Goal: Information Seeking & Learning: Learn about a topic

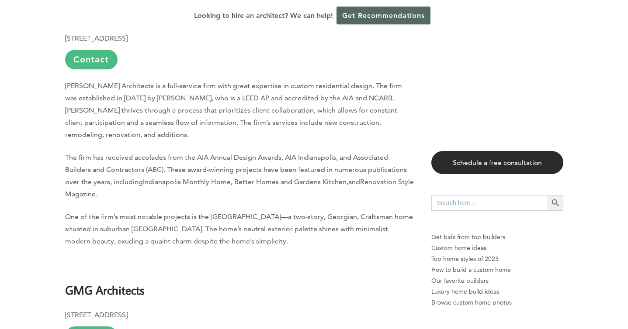
scroll to position [1085, 0]
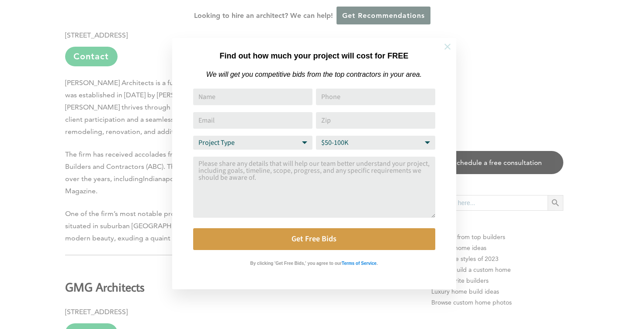
click at [449, 47] on icon at bounding box center [447, 47] width 10 height 10
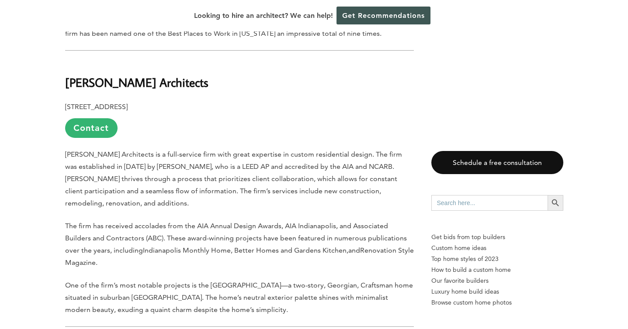
scroll to position [1010, 0]
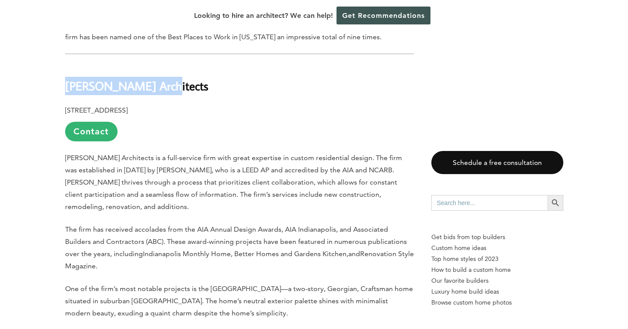
drag, startPoint x: 159, startPoint y: 61, endPoint x: 59, endPoint y: 57, distance: 101.0
copy b "[PERSON_NAME] Architects"
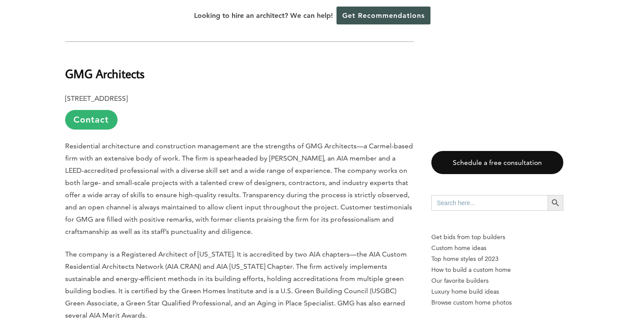
scroll to position [1299, 0]
drag, startPoint x: 143, startPoint y: 51, endPoint x: 60, endPoint y: 43, distance: 83.8
copy b "GMG Architects"
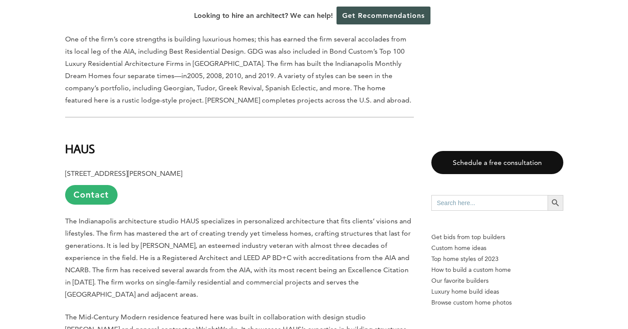
scroll to position [1830, 0]
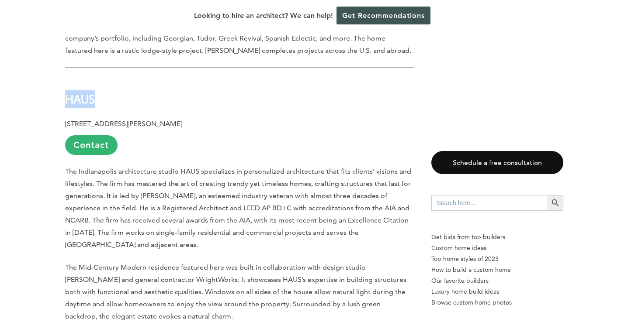
drag, startPoint x: 95, startPoint y: 76, endPoint x: 64, endPoint y: 76, distance: 31.4
copy b "HAUS"
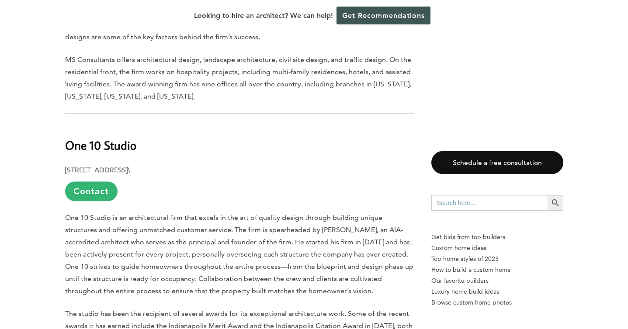
scroll to position [2390, 0]
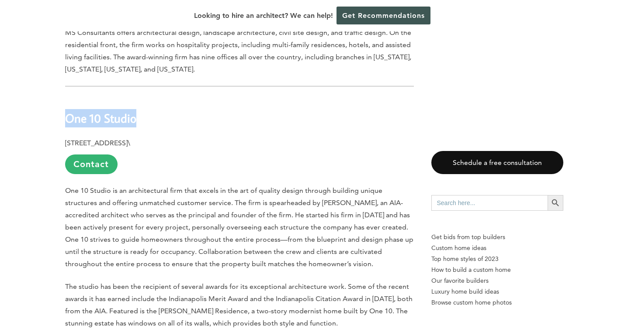
drag, startPoint x: 137, startPoint y: 73, endPoint x: 66, endPoint y: 70, distance: 71.7
click at [66, 97] on h2 "One 10 Studio" at bounding box center [239, 112] width 349 height 30
copy b "One 10 Studio"
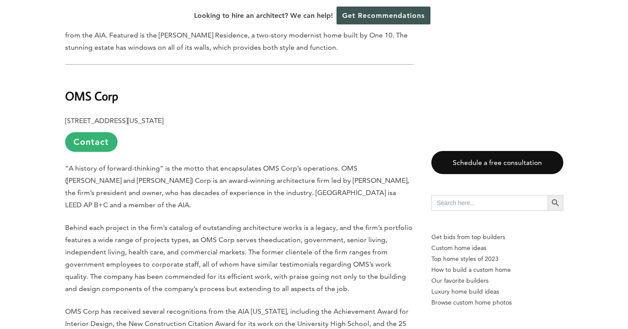
scroll to position [2663, 0]
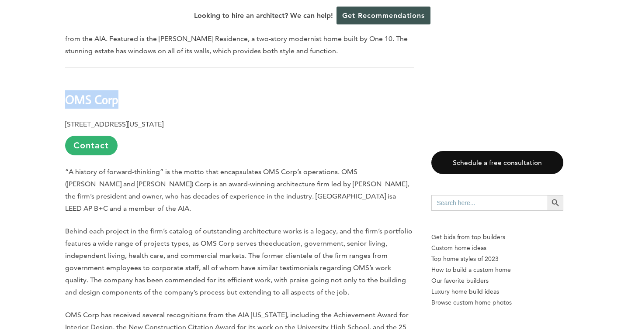
drag, startPoint x: 119, startPoint y: 50, endPoint x: 58, endPoint y: 51, distance: 60.7
copy b "OMS Corp"
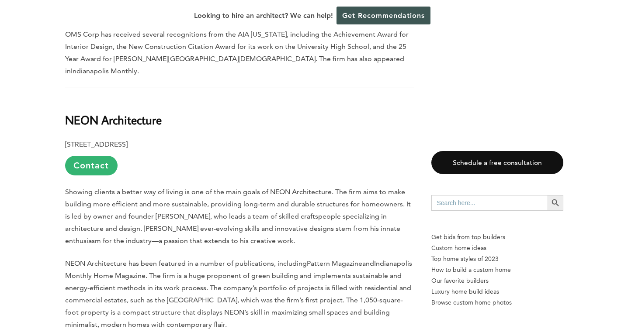
scroll to position [2945, 0]
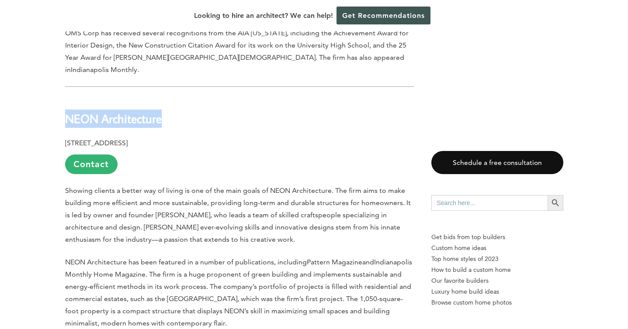
drag, startPoint x: 162, startPoint y: 47, endPoint x: 64, endPoint y: 48, distance: 98.3
copy b "NEON Architecture"
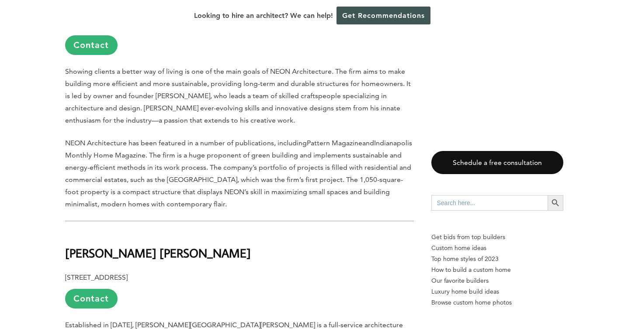
scroll to position [3170, 0]
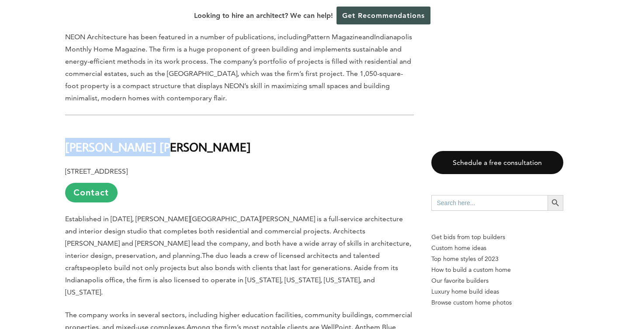
drag, startPoint x: 151, startPoint y: 75, endPoint x: 66, endPoint y: 77, distance: 84.8
click at [66, 126] on h2 "[PERSON_NAME] [PERSON_NAME]" at bounding box center [239, 141] width 349 height 30
copy b "[PERSON_NAME] [PERSON_NAME]"
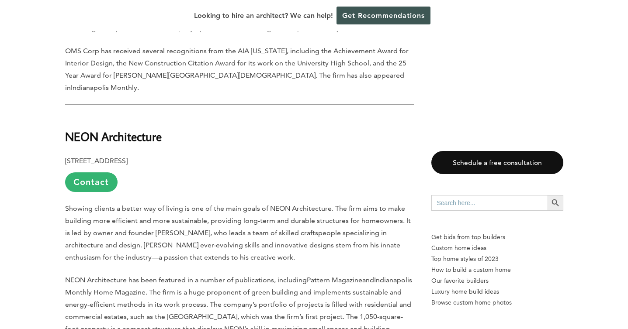
scroll to position [2930, 0]
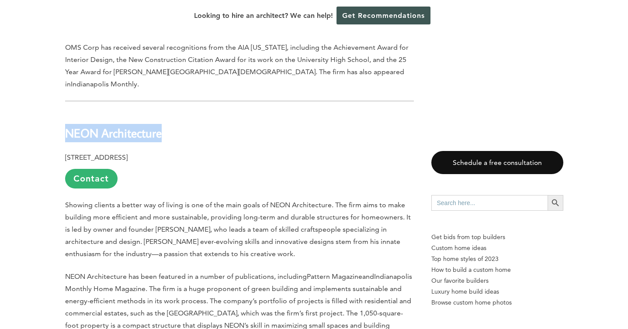
drag, startPoint x: 162, startPoint y: 62, endPoint x: 48, endPoint y: 58, distance: 114.9
copy b "NEON Architecture"
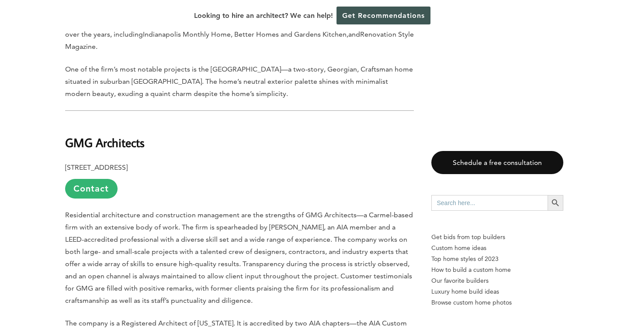
scroll to position [1202, 0]
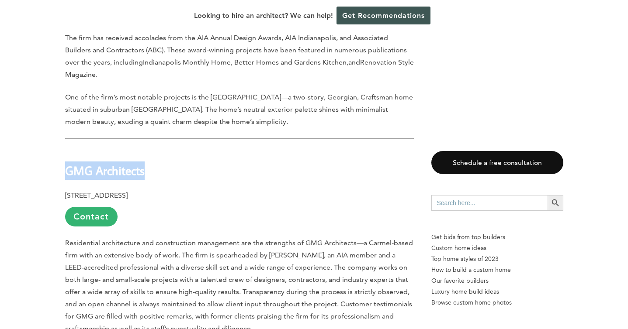
drag, startPoint x: 146, startPoint y: 148, endPoint x: 54, endPoint y: 148, distance: 92.2
copy b "GMG Architects"
